Goal: Information Seeking & Learning: Learn about a topic

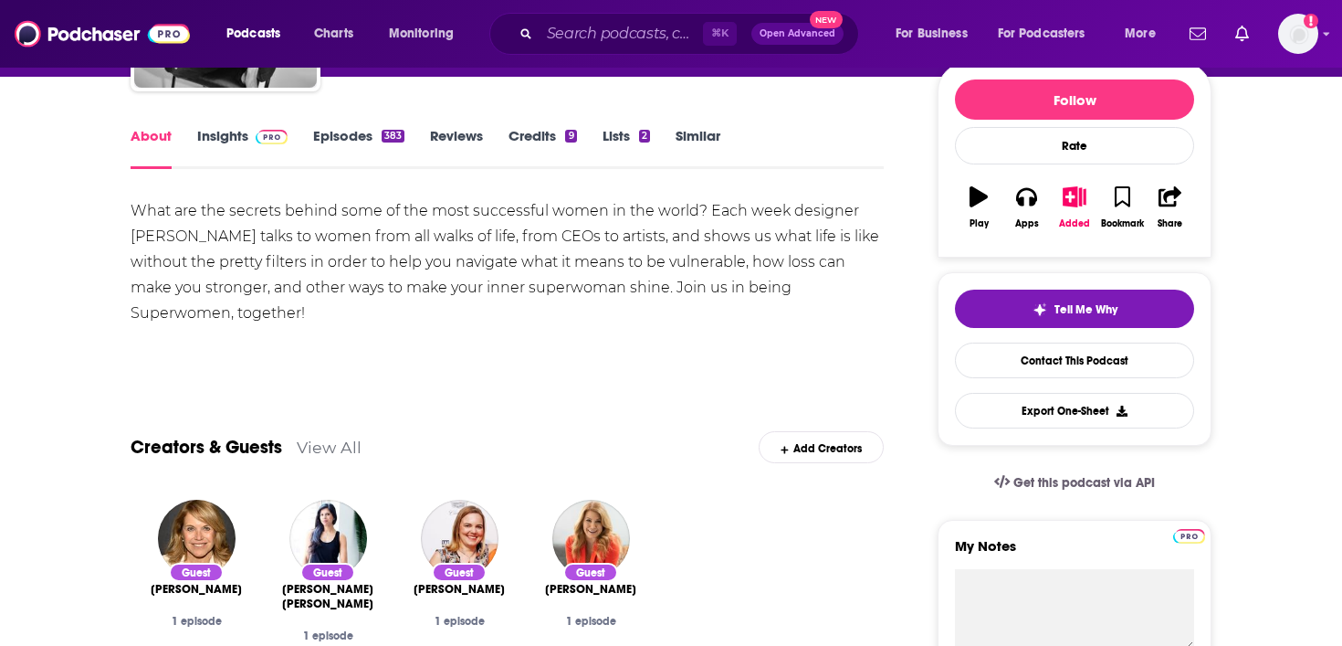
scroll to position [65, 0]
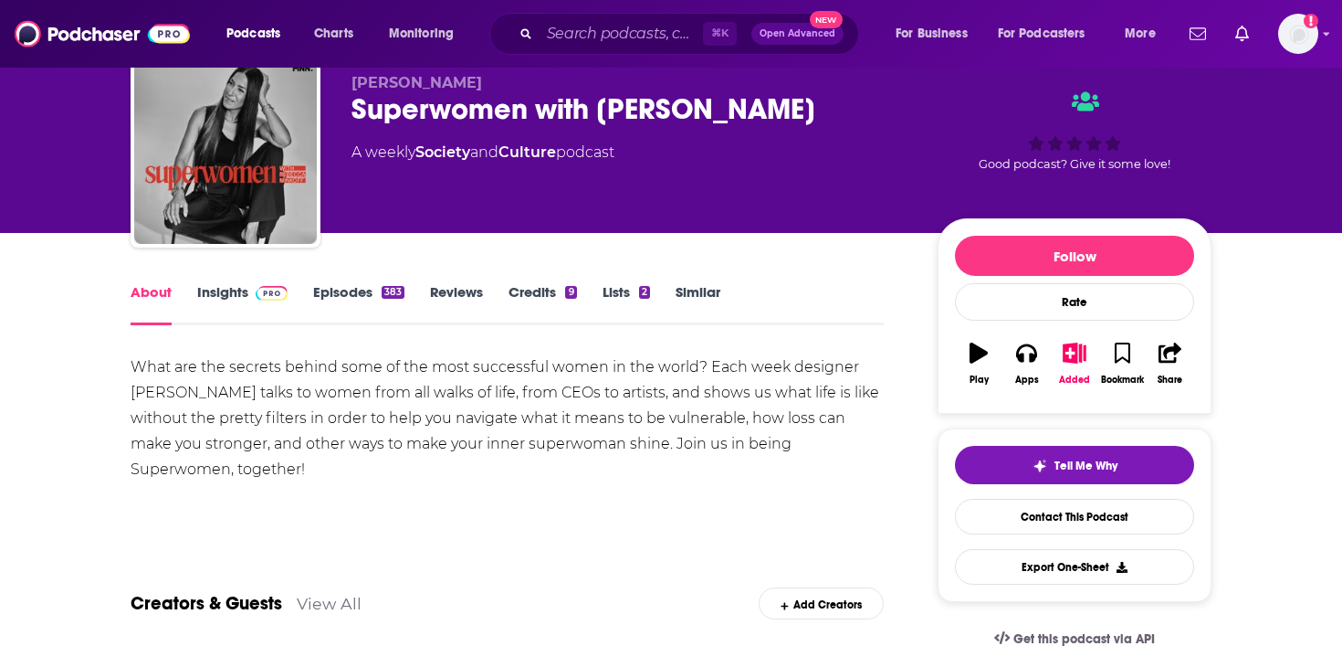
click at [370, 305] on link "Episodes 383" at bounding box center [358, 304] width 91 height 42
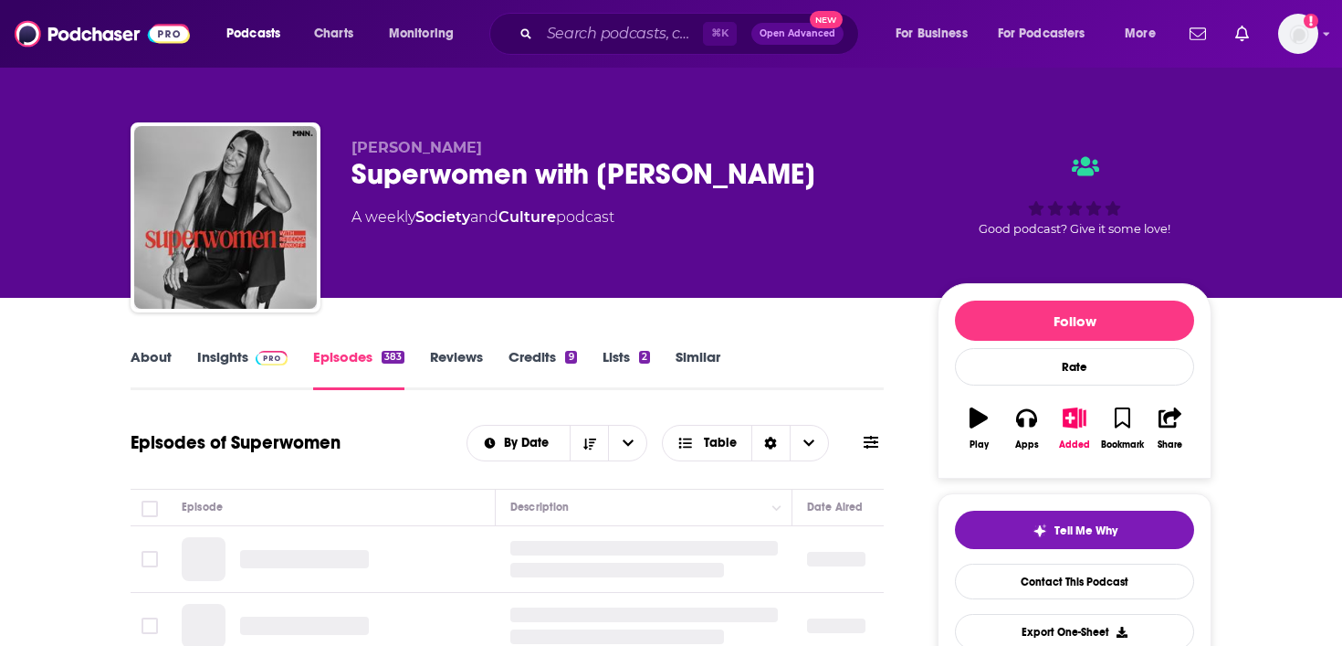
click at [236, 356] on link "Insights" at bounding box center [242, 369] width 90 height 42
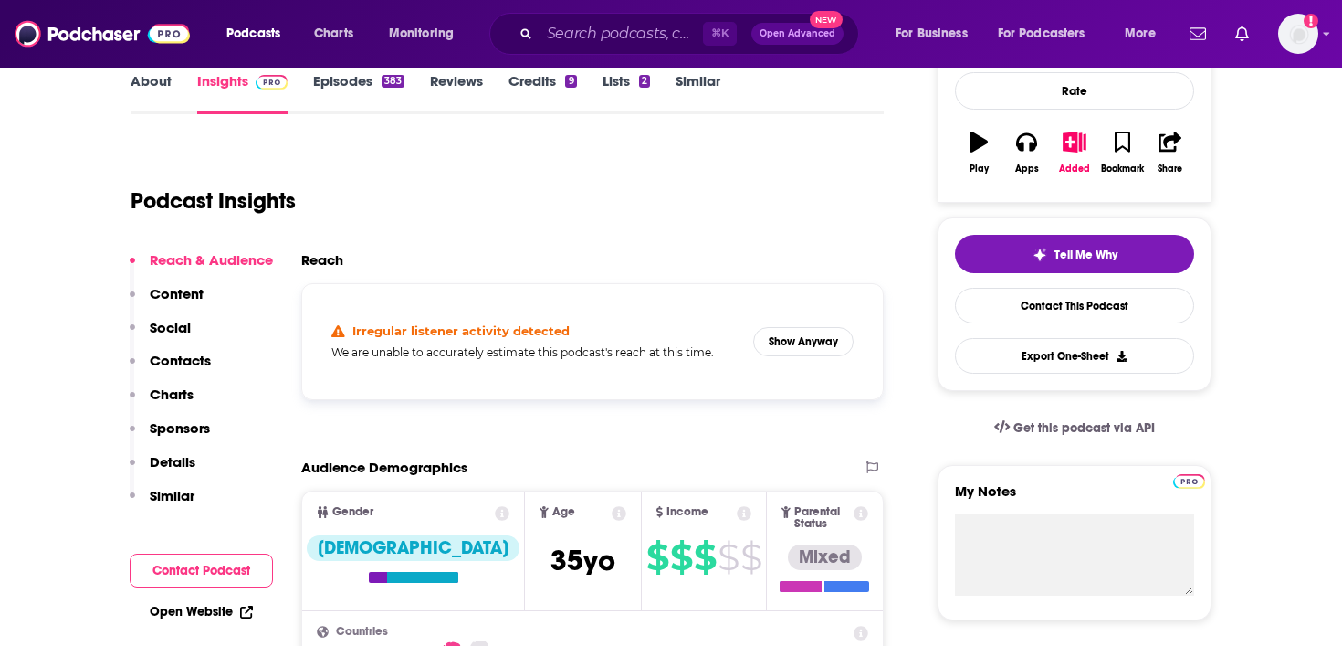
scroll to position [318, 0]
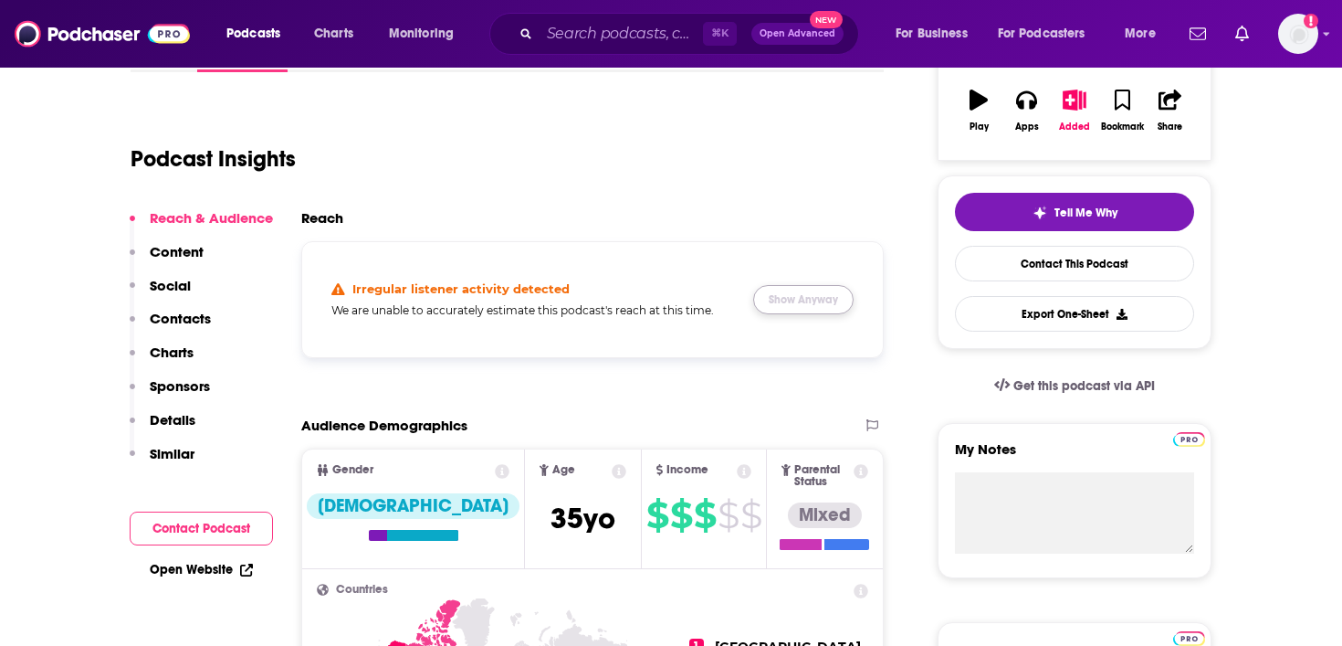
click at [825, 302] on button "Show Anyway" at bounding box center [803, 299] width 100 height 29
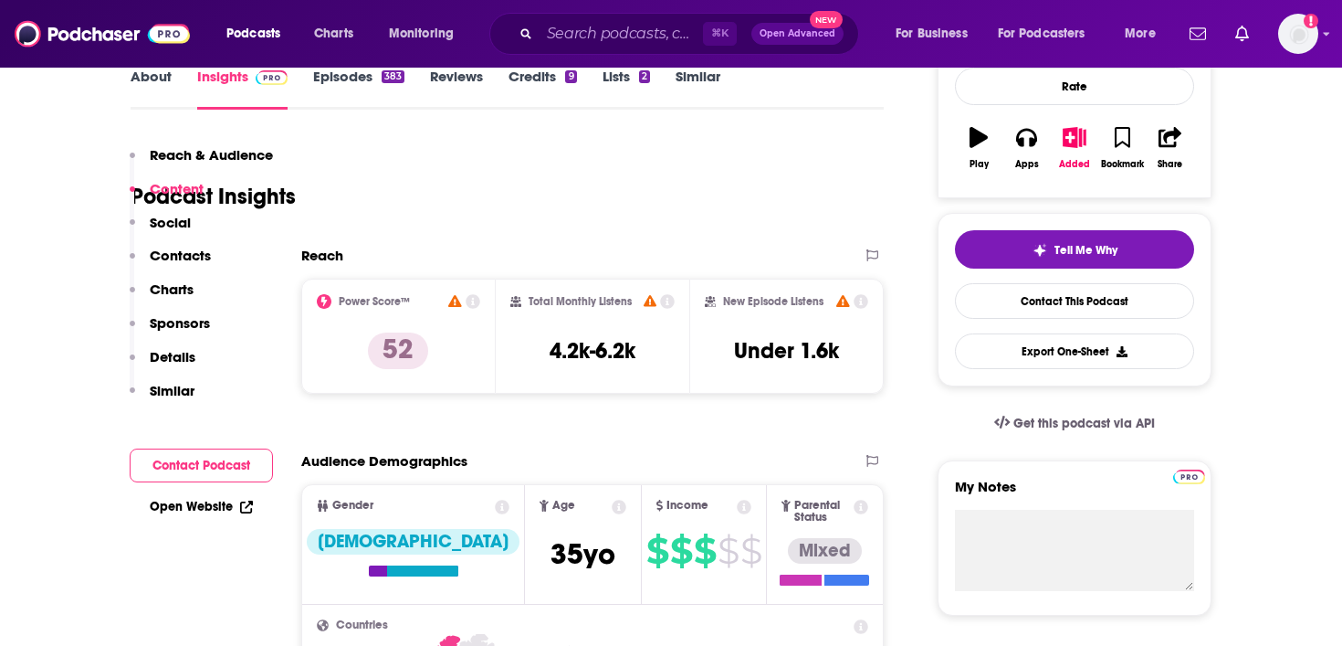
scroll to position [0, 0]
